Goal: Task Accomplishment & Management: Manage account settings

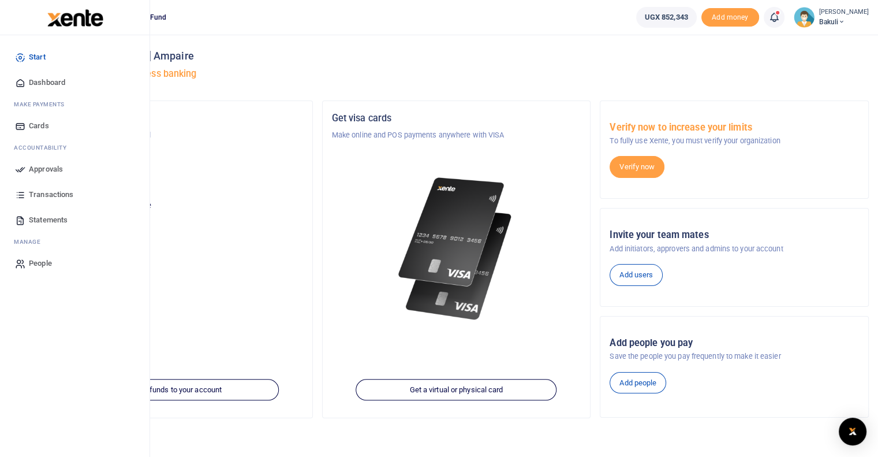
click at [21, 171] on icon at bounding box center [20, 169] width 10 height 10
click at [21, 173] on icon at bounding box center [20, 169] width 10 height 10
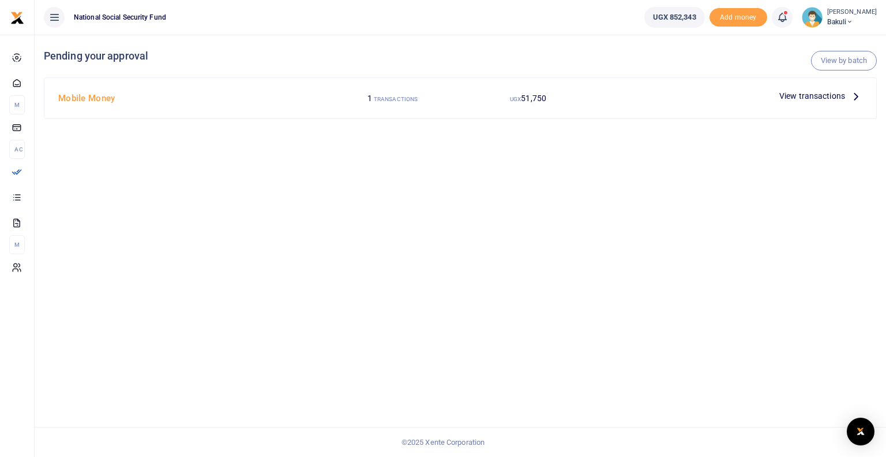
click at [807, 96] on span "View transactions" at bounding box center [813, 95] width 66 height 13
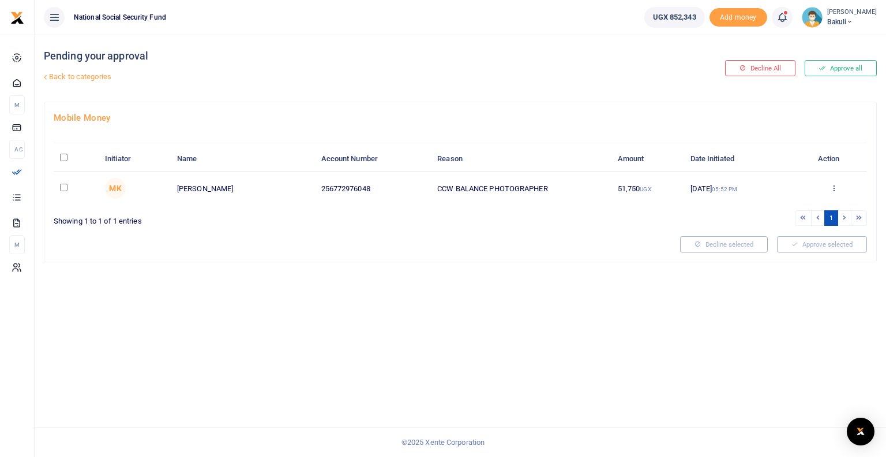
click at [834, 186] on icon at bounding box center [834, 188] width 8 height 8
click at [774, 208] on link "Approve" at bounding box center [792, 207] width 91 height 16
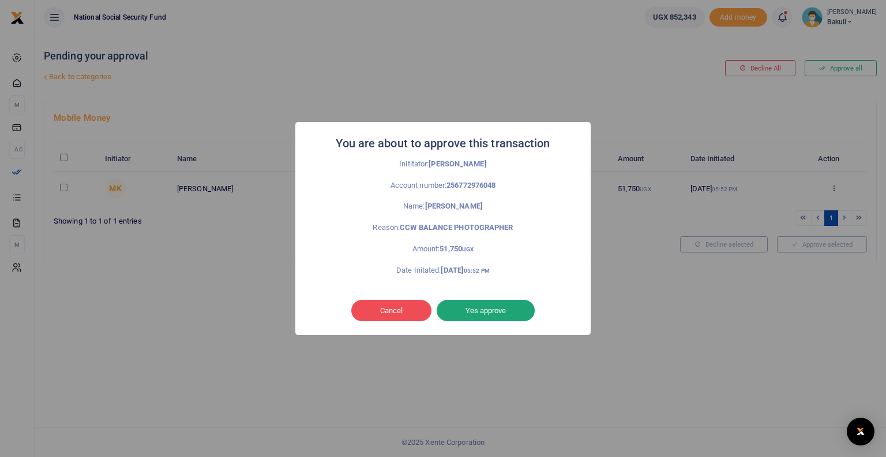
click at [482, 305] on button "Yes approve" at bounding box center [486, 311] width 98 height 22
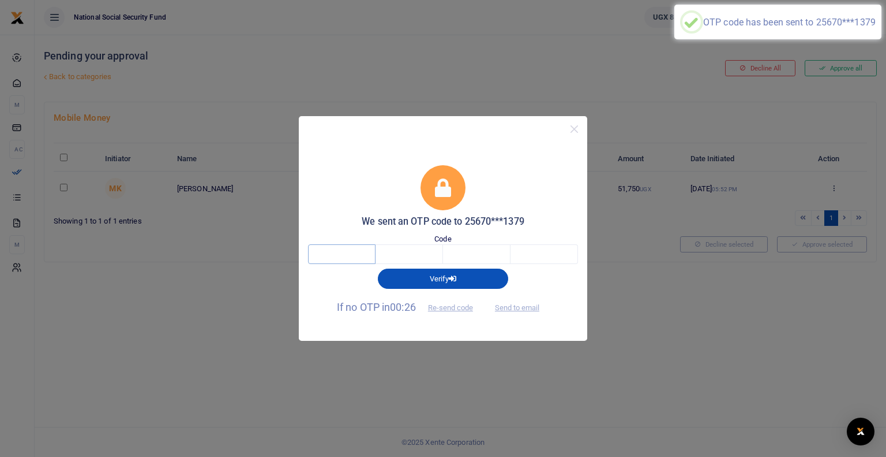
click at [341, 253] on input "text" at bounding box center [342, 254] width 68 height 20
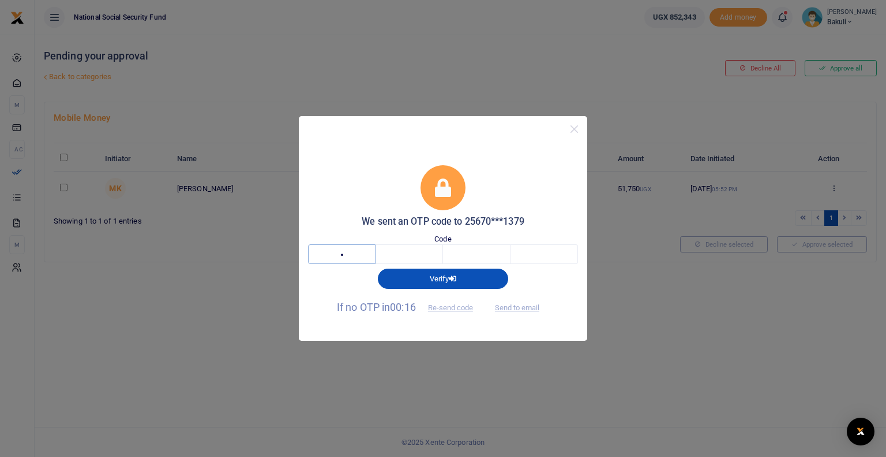
type input "5"
type input "3"
type input "9"
type input "1"
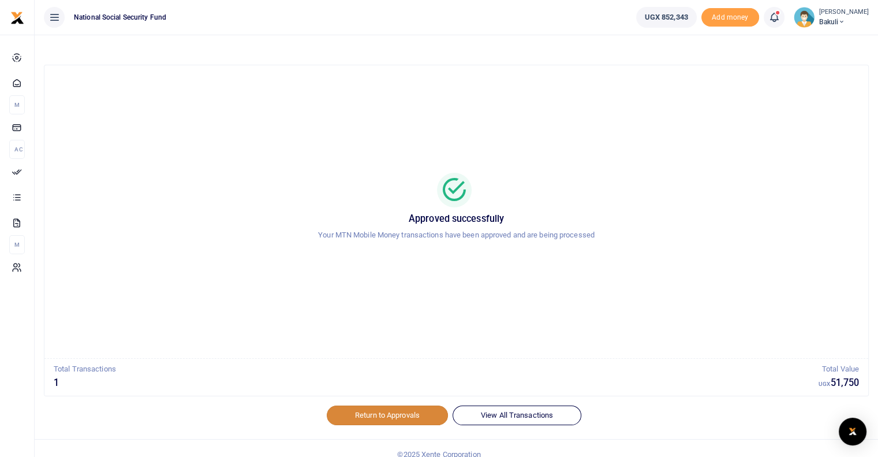
click at [392, 417] on link "Return to Approvals" at bounding box center [387, 415] width 121 height 20
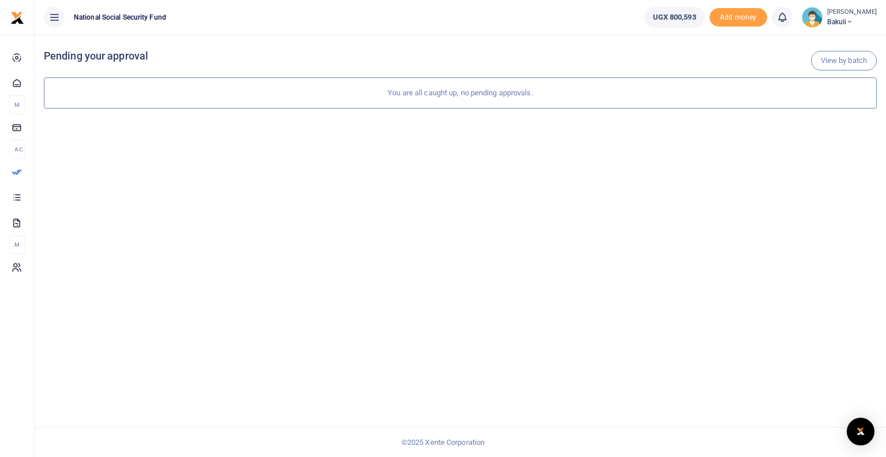
click at [392, 417] on div "View by batch Pending your approval You are all caught up, no pending approvals." at bounding box center [461, 246] width 852 height 422
